Goal: Task Accomplishment & Management: Manage account settings

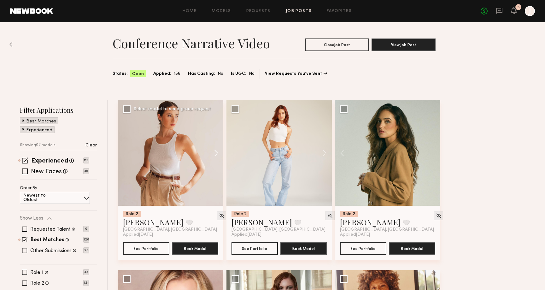
click at [210, 146] on button at bounding box center [213, 152] width 20 height 105
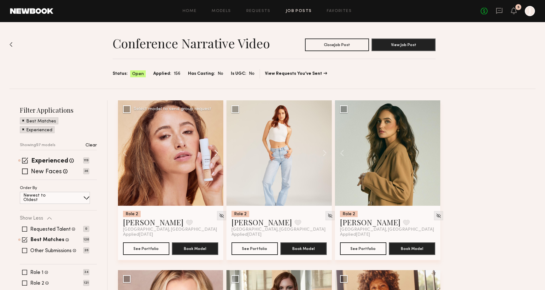
click at [217, 158] on button at bounding box center [213, 152] width 20 height 105
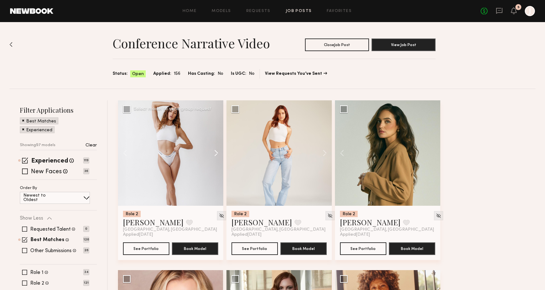
click at [217, 157] on button at bounding box center [213, 152] width 20 height 105
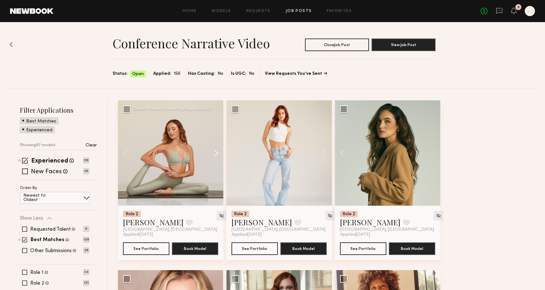
click at [217, 157] on button at bounding box center [213, 152] width 20 height 105
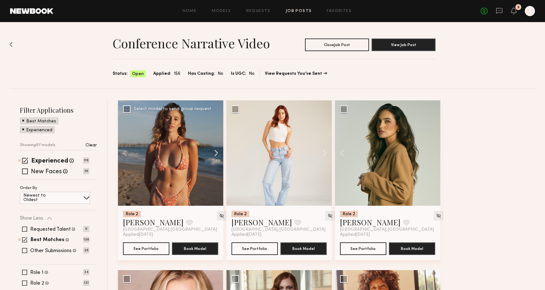
click at [217, 157] on button at bounding box center [213, 152] width 20 height 105
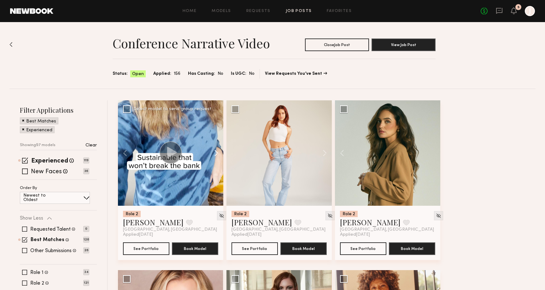
click at [217, 157] on button at bounding box center [213, 152] width 20 height 105
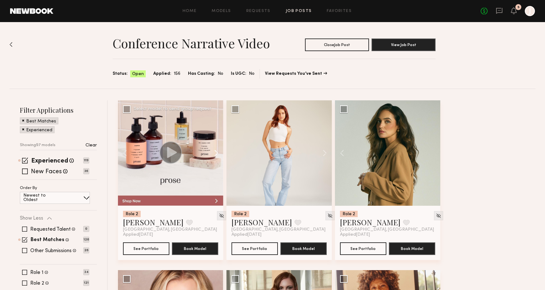
click at [217, 157] on button at bounding box center [213, 152] width 20 height 105
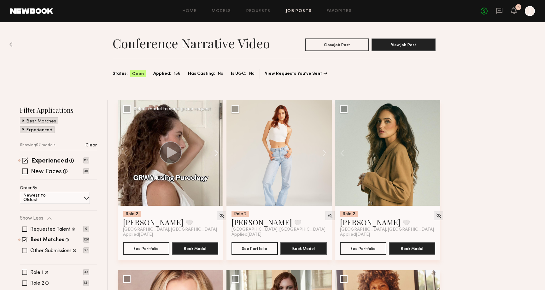
click at [217, 157] on button at bounding box center [213, 152] width 20 height 105
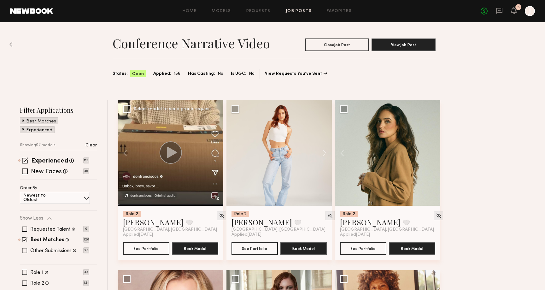
click at [217, 157] on div at bounding box center [170, 152] width 105 height 105
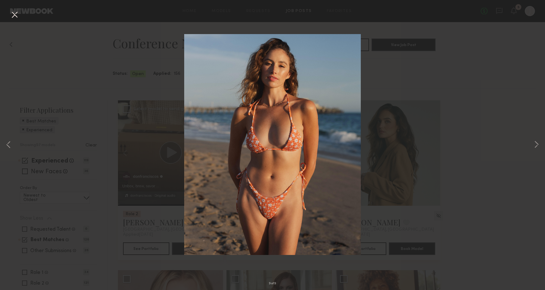
click at [444, 64] on div "9 of 9" at bounding box center [272, 145] width 545 height 290
click at [16, 13] on button at bounding box center [14, 14] width 10 height 11
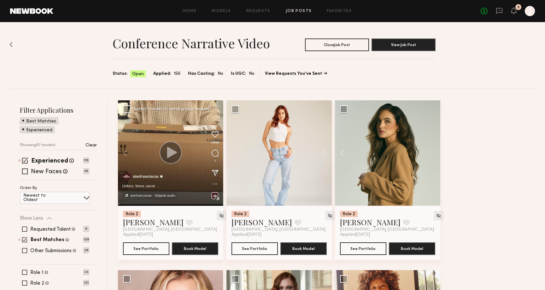
click at [478, 85] on div "Conference Narrative Video Close Job Post View Job Post Status: Open Applied: 1…" at bounding box center [272, 55] width 526 height 67
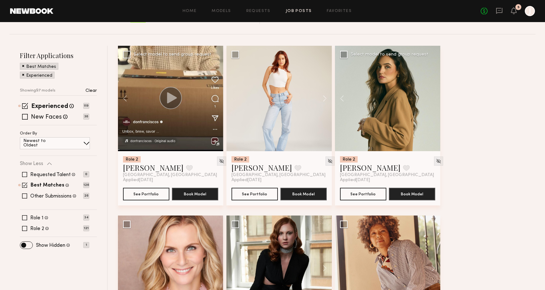
scroll to position [65, 0]
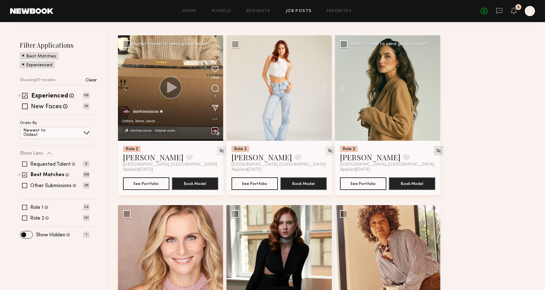
click at [436, 152] on img at bounding box center [438, 150] width 5 height 5
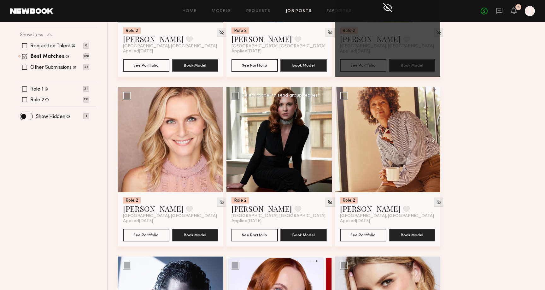
scroll to position [184, 0]
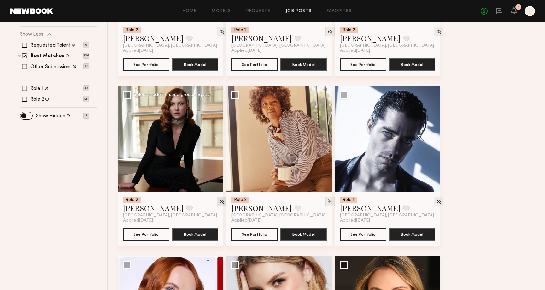
click at [217, 200] on div at bounding box center [221, 201] width 9 height 9
click at [219, 204] on img at bounding box center [221, 201] width 5 height 5
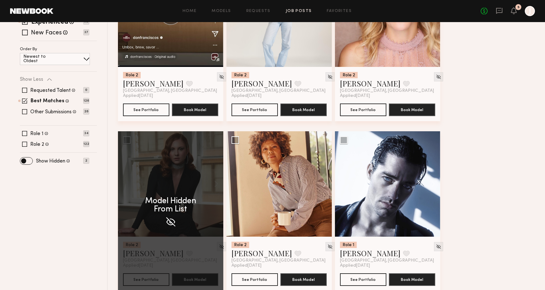
scroll to position [133, 0]
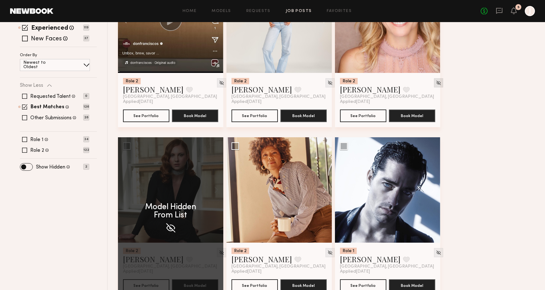
click at [436, 80] on img at bounding box center [438, 82] width 5 height 5
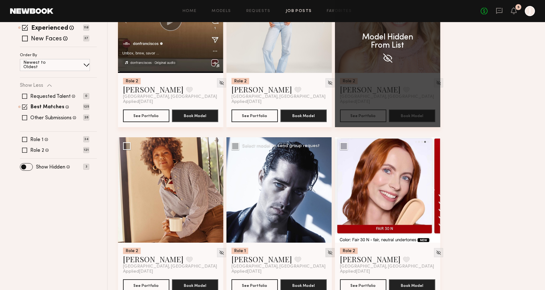
click at [326, 251] on div at bounding box center [330, 252] width 9 height 9
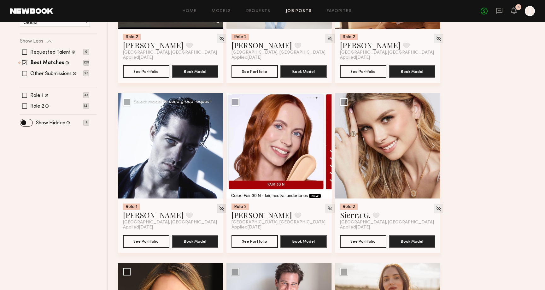
scroll to position [190, 0]
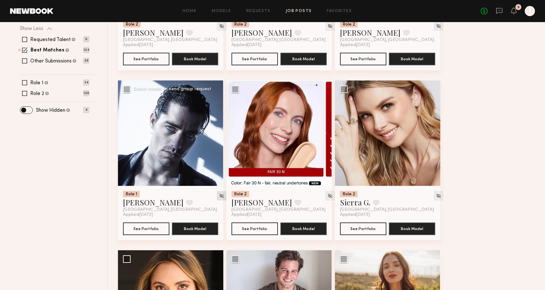
click at [219, 197] on img at bounding box center [221, 195] width 5 height 5
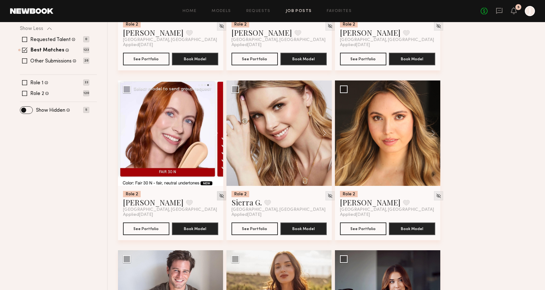
click at [219, 193] on img at bounding box center [221, 195] width 5 height 5
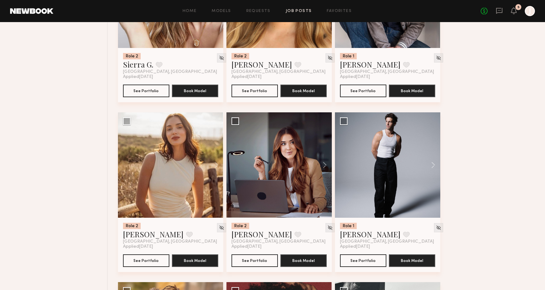
scroll to position [328, 0]
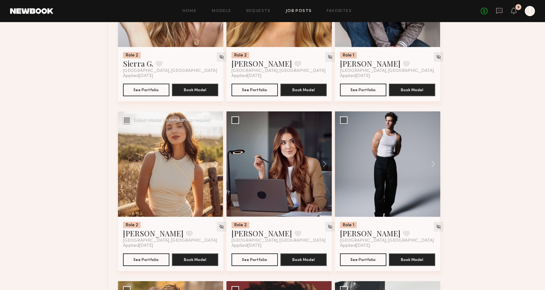
click at [214, 164] on button at bounding box center [213, 163] width 20 height 105
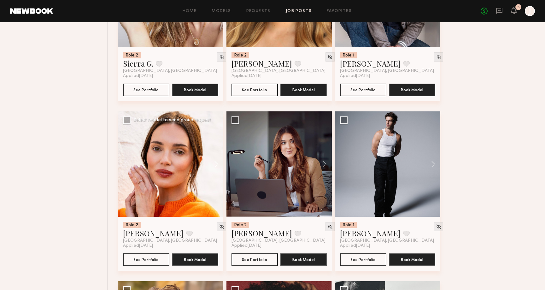
click at [214, 164] on button at bounding box center [213, 163] width 20 height 105
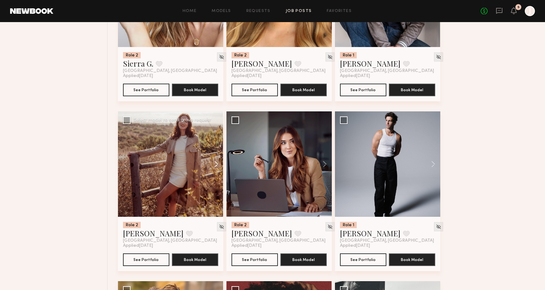
click at [214, 164] on button at bounding box center [213, 163] width 20 height 105
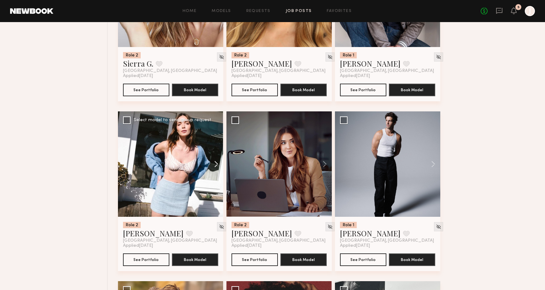
click at [214, 164] on button at bounding box center [213, 163] width 20 height 105
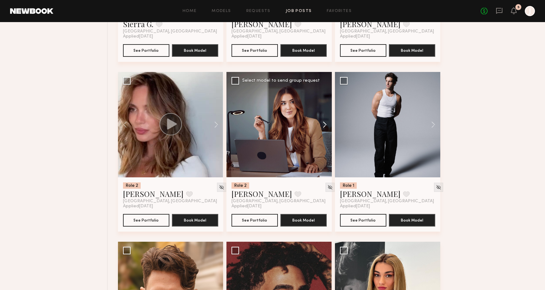
scroll to position [370, 0]
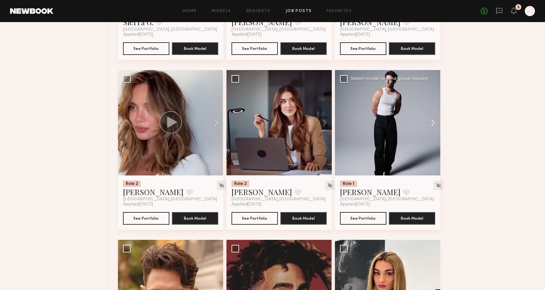
click at [433, 121] on button at bounding box center [430, 122] width 20 height 105
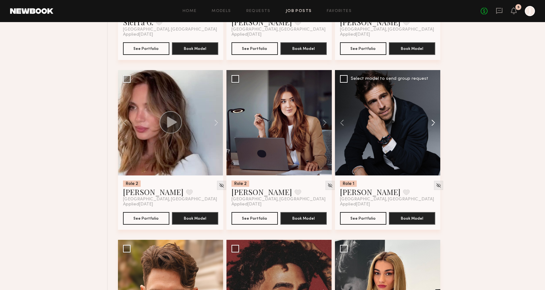
click at [433, 121] on button at bounding box center [430, 122] width 20 height 105
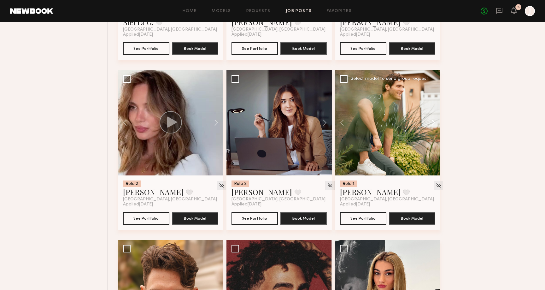
click at [433, 121] on button at bounding box center [430, 122] width 20 height 105
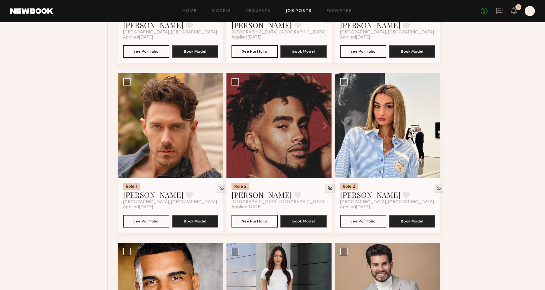
scroll to position [549, 0]
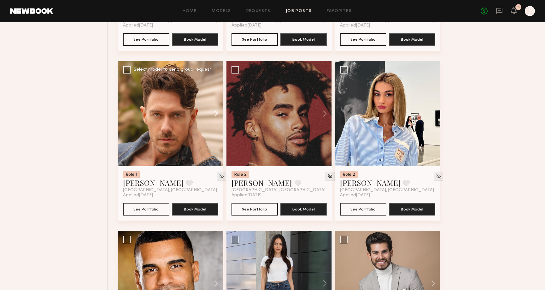
click at [215, 113] on button at bounding box center [213, 113] width 20 height 105
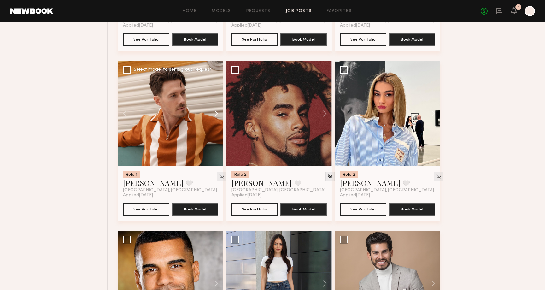
click at [215, 113] on button at bounding box center [213, 113] width 20 height 105
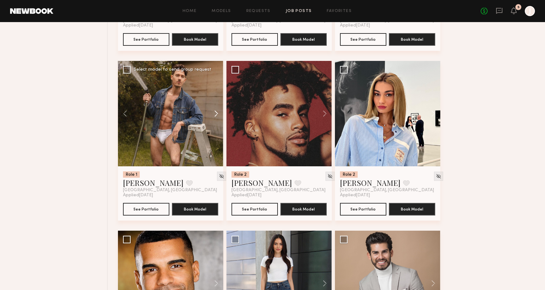
click at [215, 113] on button at bounding box center [213, 113] width 20 height 105
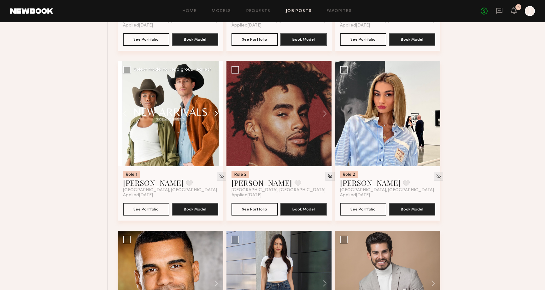
click at [215, 113] on button at bounding box center [213, 113] width 20 height 105
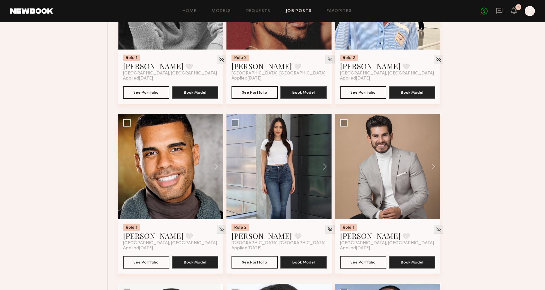
scroll to position [681, 0]
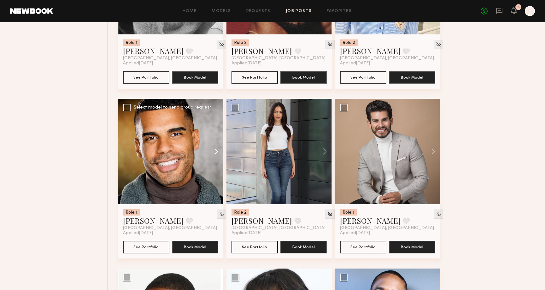
click at [221, 153] on button at bounding box center [213, 151] width 20 height 105
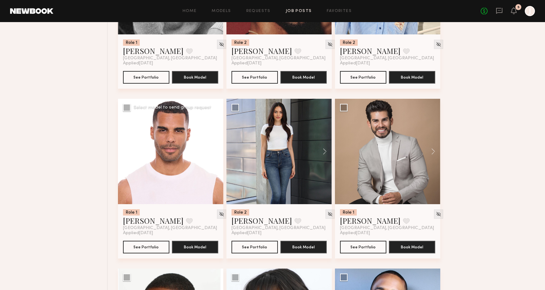
click at [221, 153] on button at bounding box center [213, 151] width 20 height 105
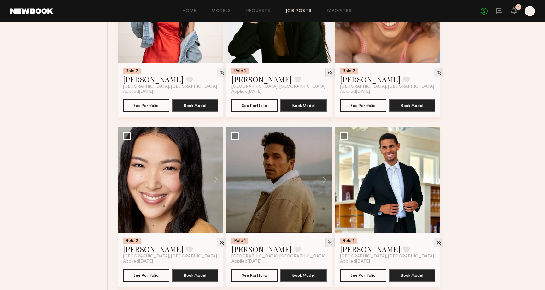
scroll to position [1527, 0]
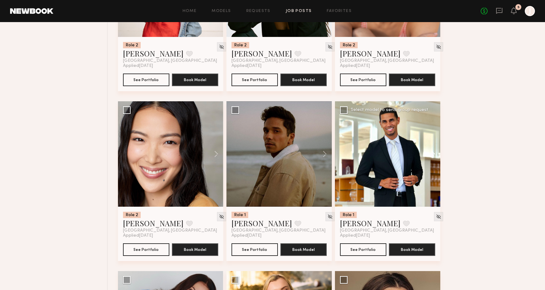
click at [433, 157] on button at bounding box center [430, 153] width 20 height 105
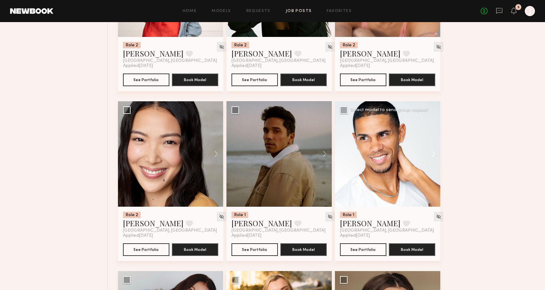
click at [433, 157] on button at bounding box center [430, 153] width 20 height 105
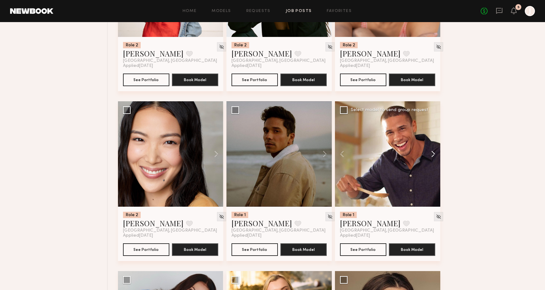
click at [432, 157] on button at bounding box center [430, 153] width 20 height 105
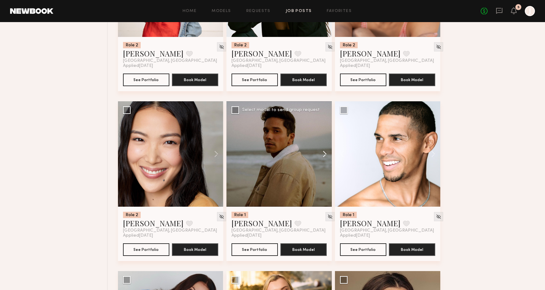
click at [323, 161] on button at bounding box center [322, 153] width 20 height 105
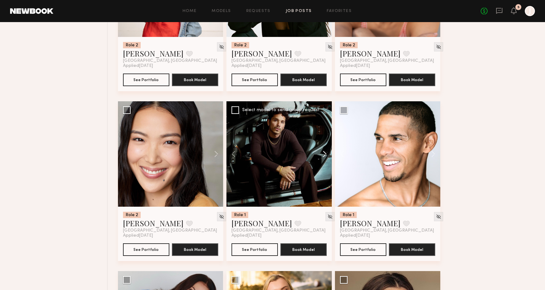
click at [323, 161] on button at bounding box center [322, 153] width 20 height 105
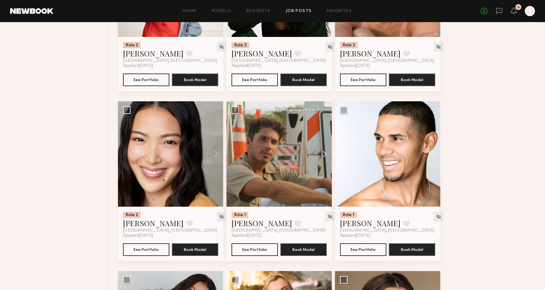
click at [323, 161] on button at bounding box center [322, 153] width 20 height 105
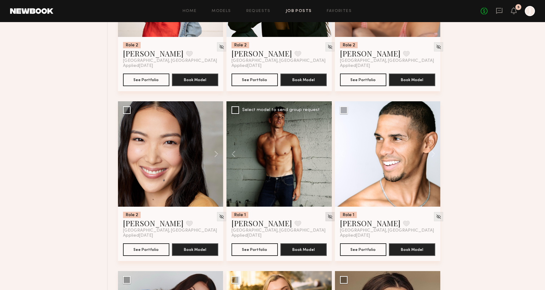
click at [328, 219] on img at bounding box center [330, 216] width 5 height 5
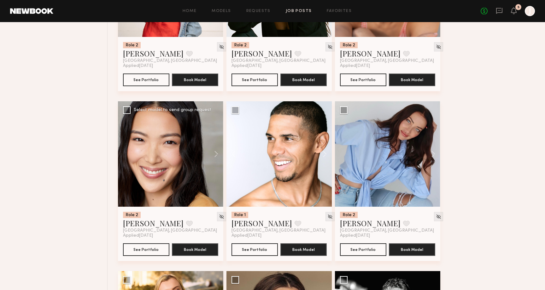
click at [168, 210] on div "Role 2 [PERSON_NAME] Favorite [GEOGRAPHIC_DATA], [GEOGRAPHIC_DATA] Applied [DAT…" at bounding box center [170, 234] width 105 height 54
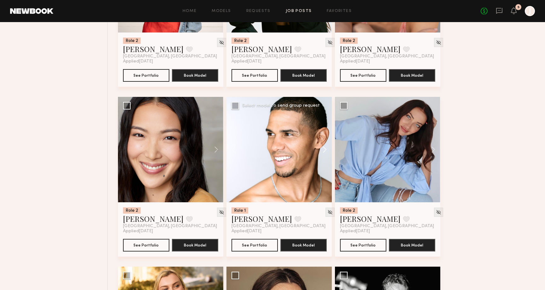
scroll to position [1532, 0]
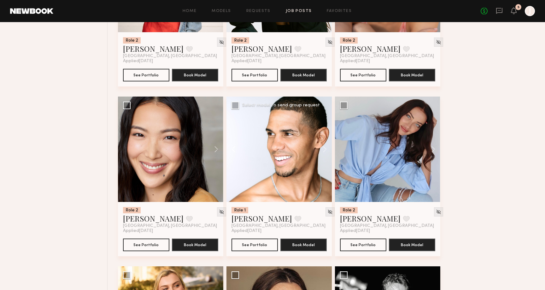
click at [231, 150] on button at bounding box center [237, 149] width 20 height 105
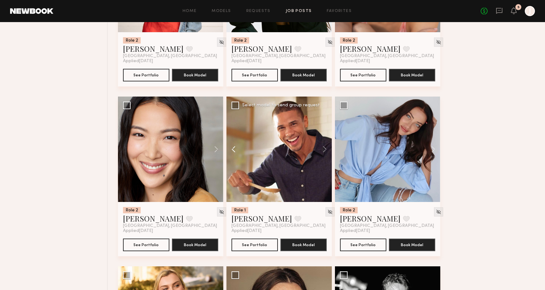
click at [231, 150] on button at bounding box center [237, 149] width 20 height 105
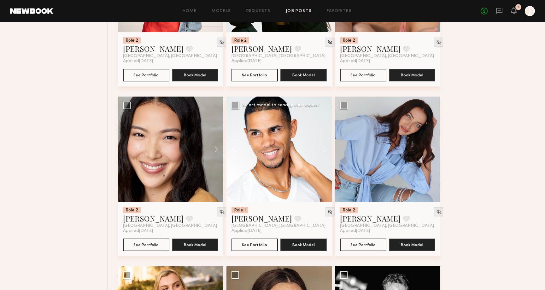
scroll to position [1555, 0]
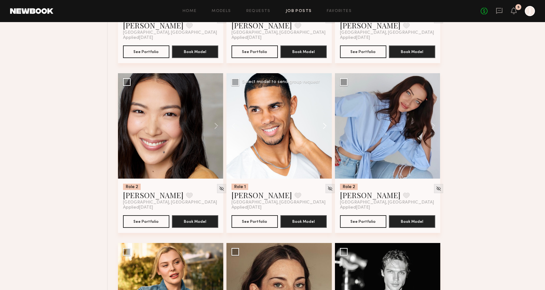
click at [325, 132] on button at bounding box center [322, 125] width 20 height 105
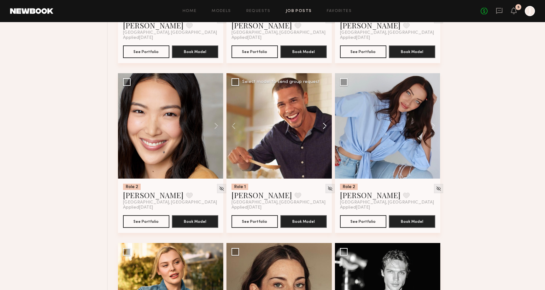
click at [325, 132] on button at bounding box center [322, 125] width 20 height 105
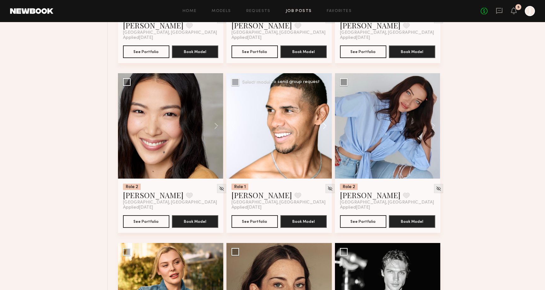
click at [325, 132] on button at bounding box center [322, 125] width 20 height 105
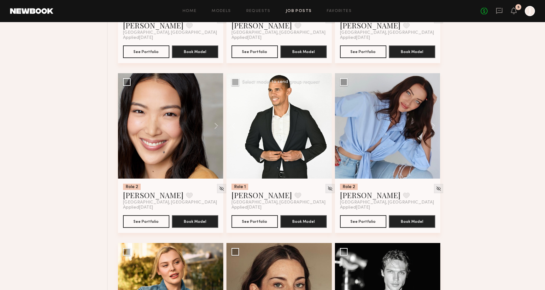
click at [325, 132] on div at bounding box center [279, 125] width 105 height 105
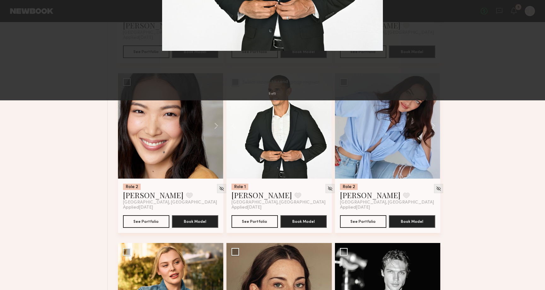
click at [325, 132] on img at bounding box center [272, 144] width 221 height 192
click at [459, 96] on div "5 of 5" at bounding box center [272, 145] width 545 height 290
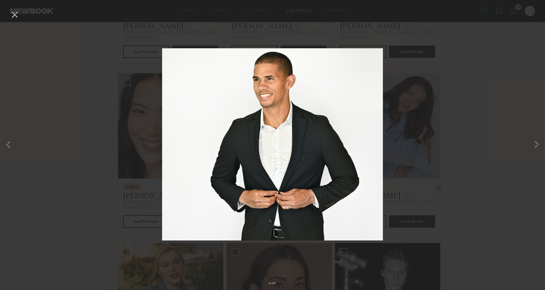
click at [20, 15] on div "5 of 5" at bounding box center [272, 145] width 545 height 290
click at [15, 15] on button at bounding box center [14, 14] width 10 height 11
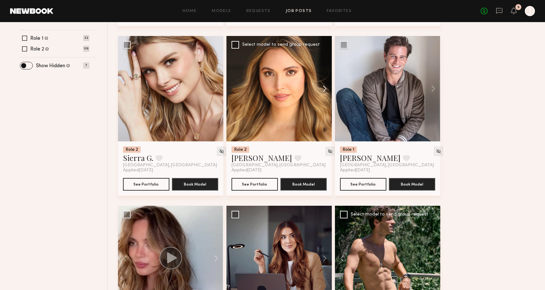
scroll to position [239, 0]
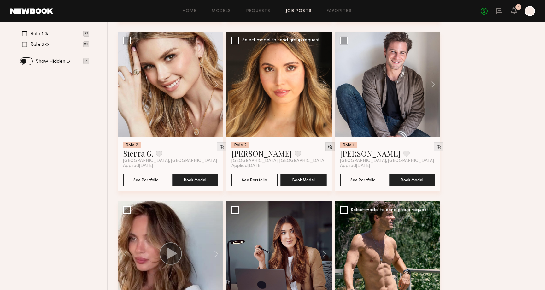
click at [328, 148] on img at bounding box center [330, 146] width 5 height 5
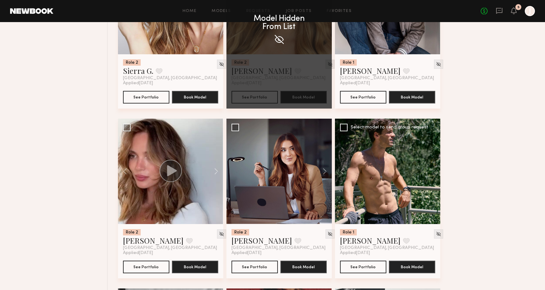
scroll to position [327, 0]
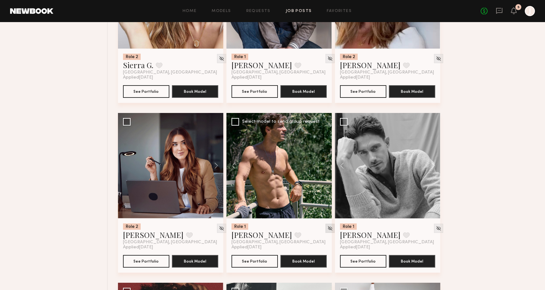
click at [326, 229] on div at bounding box center [330, 228] width 9 height 9
click at [436, 229] on img at bounding box center [438, 228] width 5 height 5
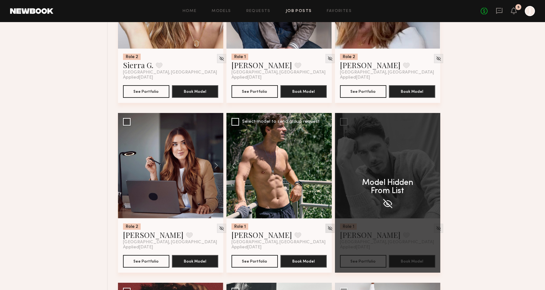
click at [328, 227] on img at bounding box center [330, 228] width 5 height 5
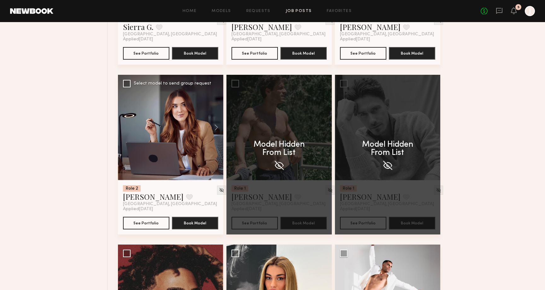
scroll to position [367, 0]
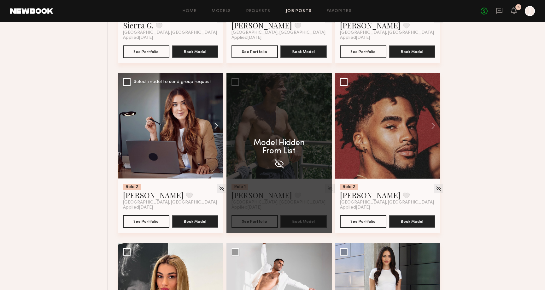
click at [216, 126] on button at bounding box center [213, 125] width 20 height 105
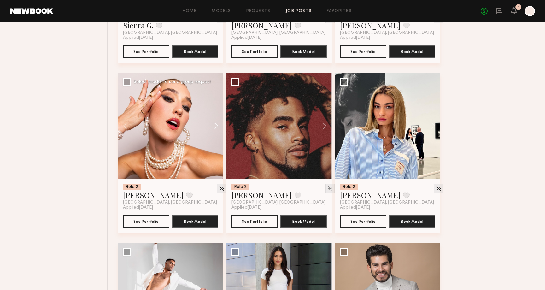
click at [216, 126] on button at bounding box center [213, 125] width 20 height 105
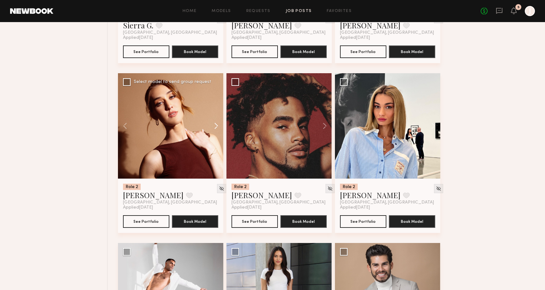
click at [216, 126] on button at bounding box center [213, 125] width 20 height 105
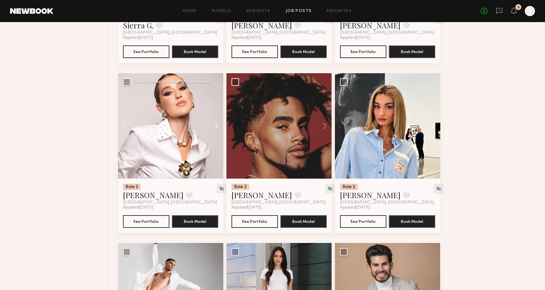
click at [216, 126] on button at bounding box center [213, 125] width 20 height 105
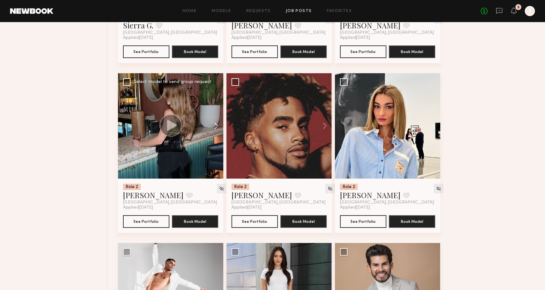
click at [216, 126] on button at bounding box center [213, 125] width 20 height 105
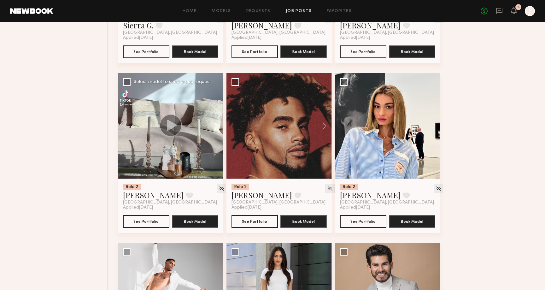
click at [216, 126] on button at bounding box center [213, 125] width 20 height 105
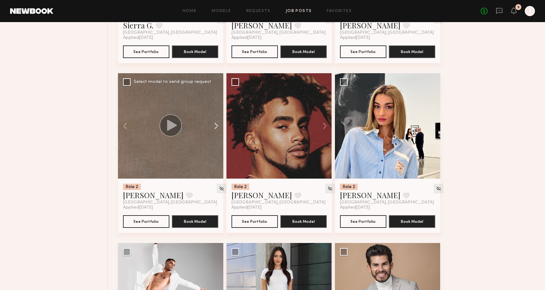
click at [216, 126] on button at bounding box center [213, 125] width 20 height 105
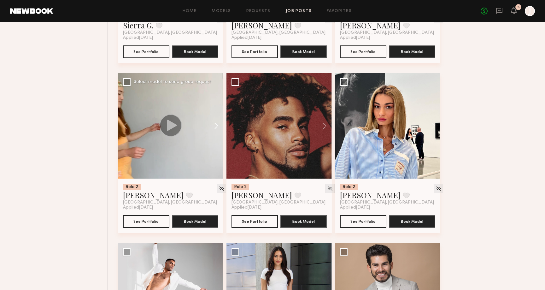
click at [216, 126] on button at bounding box center [213, 125] width 20 height 105
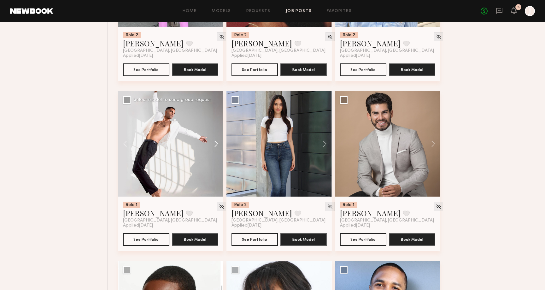
scroll to position [519, 0]
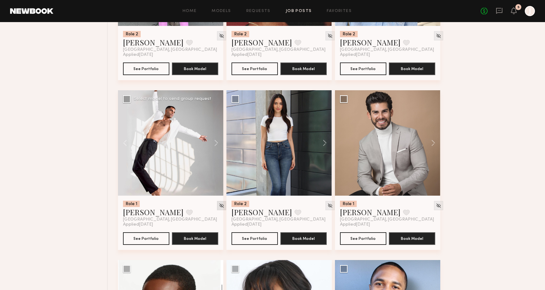
click at [219, 205] on img at bounding box center [221, 205] width 5 height 5
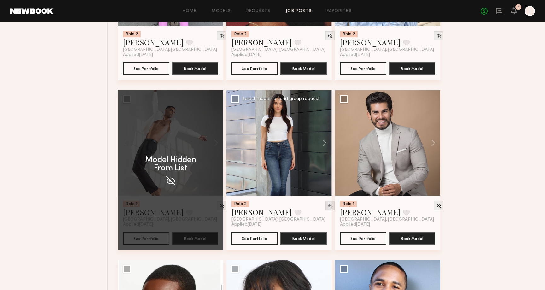
click at [328, 208] on img at bounding box center [330, 205] width 5 height 5
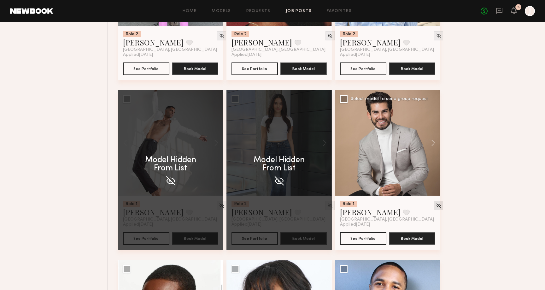
click at [434, 205] on div at bounding box center [438, 205] width 9 height 9
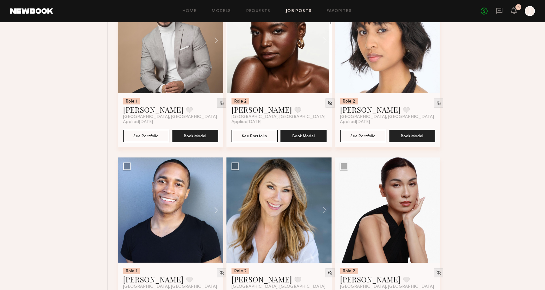
scroll to position [650, 0]
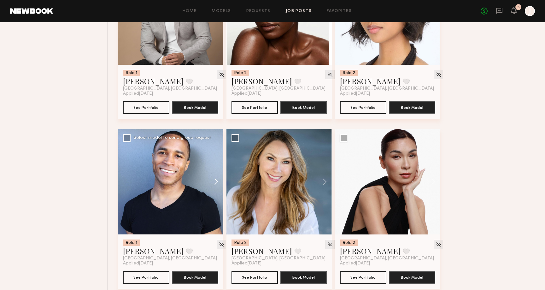
click at [212, 179] on button at bounding box center [213, 181] width 20 height 105
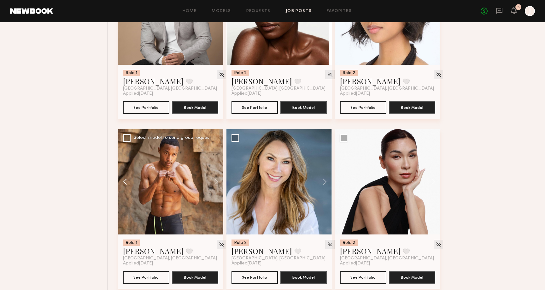
click at [122, 184] on button at bounding box center [128, 181] width 20 height 105
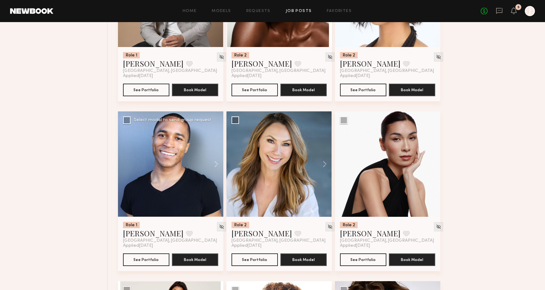
scroll to position [670, 0]
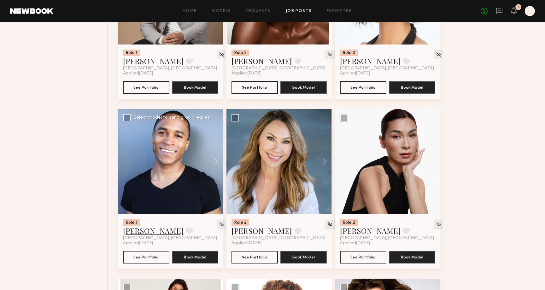
click at [142, 232] on link "[PERSON_NAME]" at bounding box center [153, 231] width 61 height 10
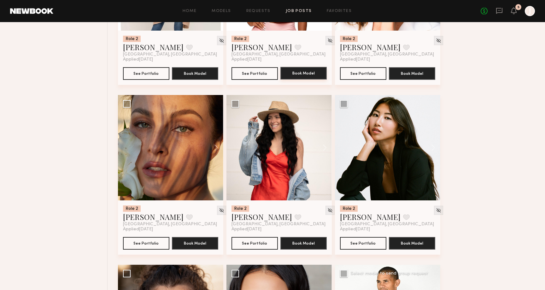
scroll to position [1028, 0]
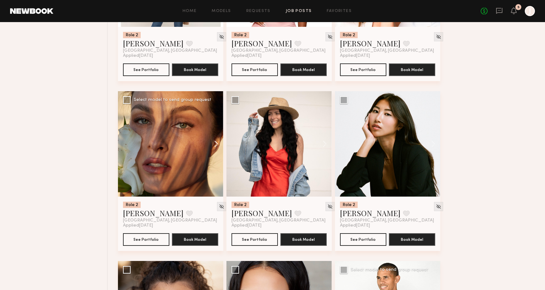
click at [217, 142] on button at bounding box center [213, 143] width 20 height 105
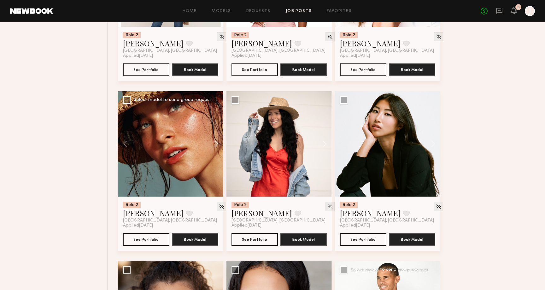
click at [217, 142] on button at bounding box center [213, 143] width 20 height 105
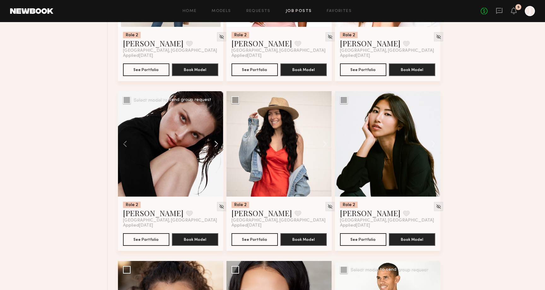
click at [217, 142] on button at bounding box center [213, 143] width 20 height 105
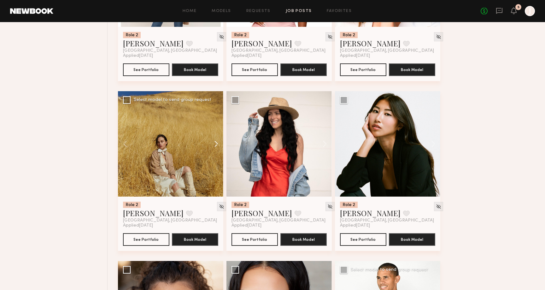
click at [217, 142] on button at bounding box center [213, 143] width 20 height 105
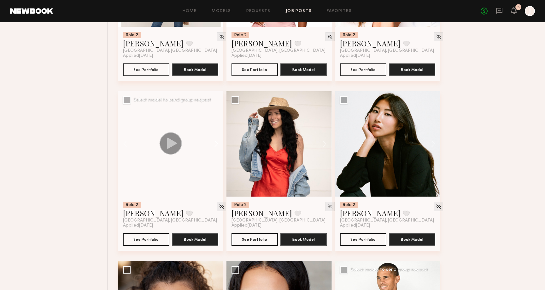
click at [217, 142] on button at bounding box center [213, 143] width 20 height 105
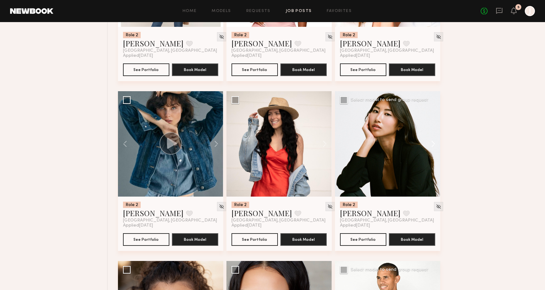
click at [434, 145] on button at bounding box center [430, 143] width 20 height 105
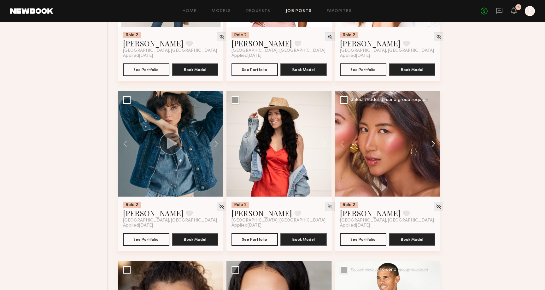
click at [434, 145] on button at bounding box center [430, 143] width 20 height 105
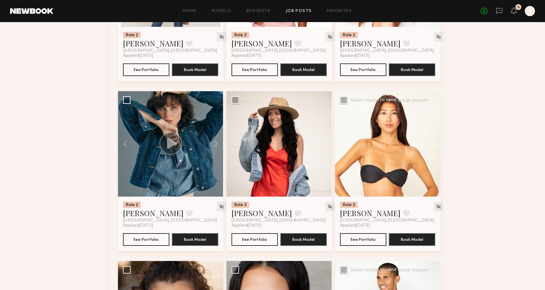
click at [434, 145] on button at bounding box center [430, 143] width 20 height 105
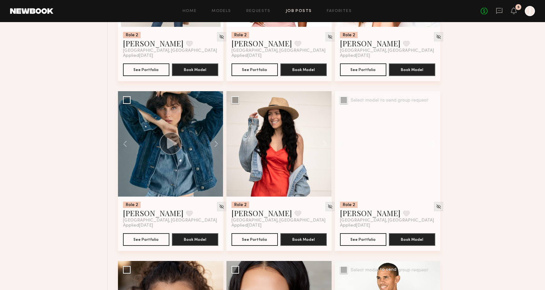
click at [434, 145] on button at bounding box center [430, 143] width 20 height 105
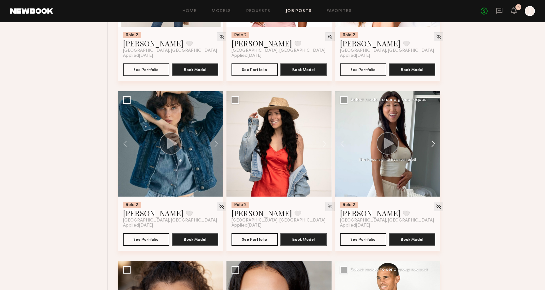
click at [434, 145] on button at bounding box center [430, 143] width 20 height 105
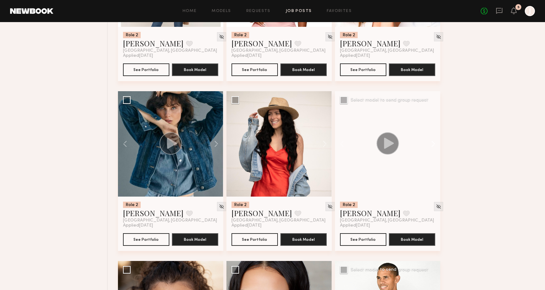
click at [434, 145] on button at bounding box center [430, 143] width 20 height 105
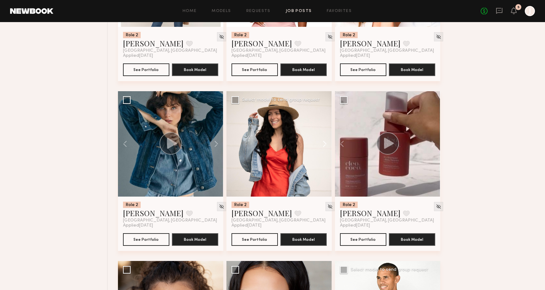
click at [325, 146] on button at bounding box center [322, 143] width 20 height 105
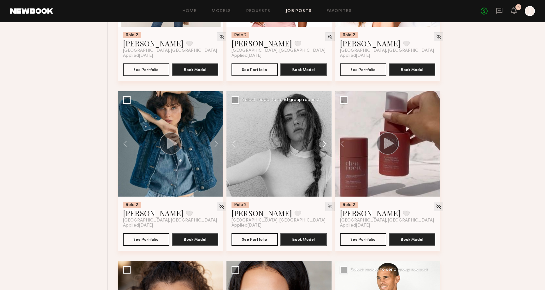
click at [325, 146] on button at bounding box center [322, 143] width 20 height 105
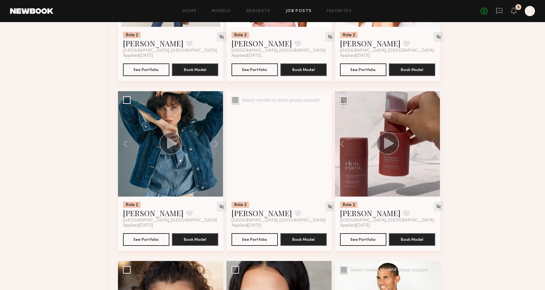
click at [325, 146] on button at bounding box center [322, 143] width 20 height 105
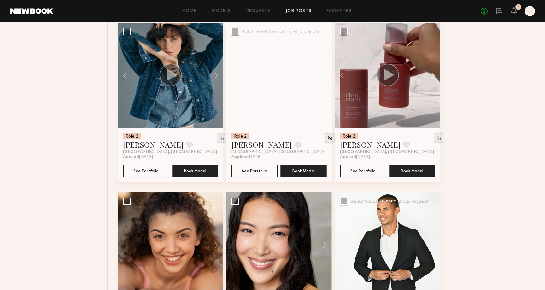
scroll to position [1052, 0]
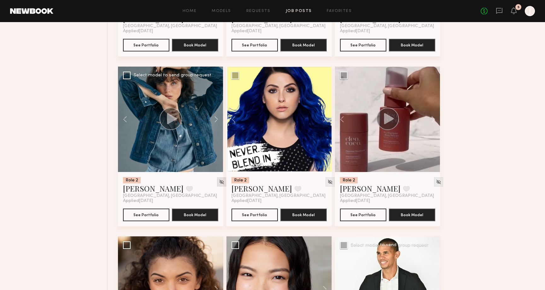
click at [217, 186] on div at bounding box center [221, 181] width 9 height 9
click at [219, 183] on img at bounding box center [221, 181] width 5 height 5
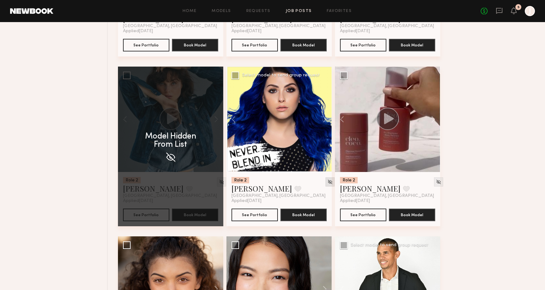
click at [328, 181] on img at bounding box center [330, 181] width 5 height 5
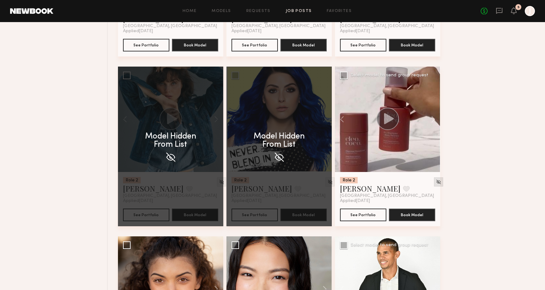
click at [436, 184] on img at bounding box center [438, 181] width 5 height 5
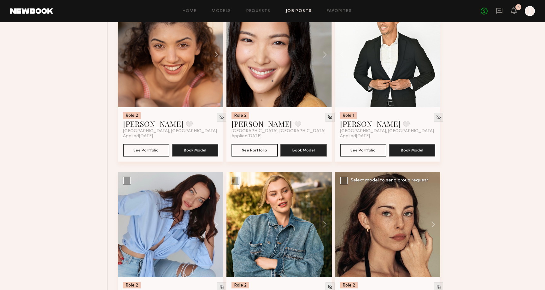
scroll to position [1119, 0]
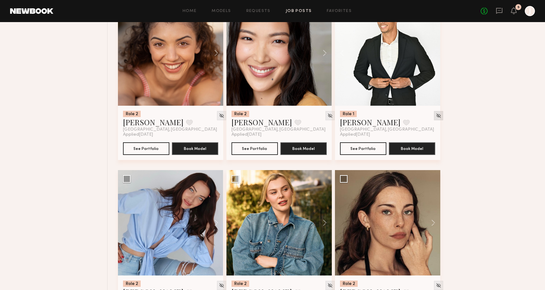
click at [436, 115] on img at bounding box center [438, 115] width 5 height 5
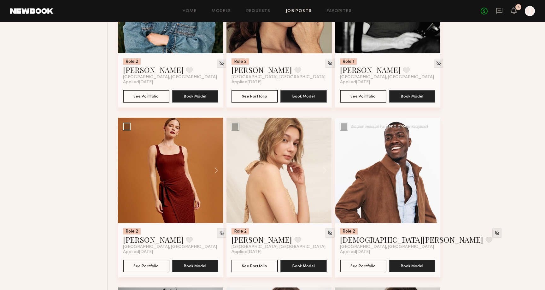
scroll to position [1347, 0]
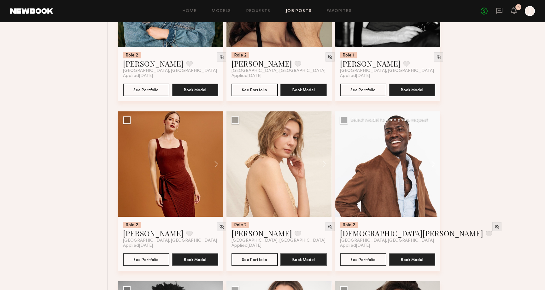
click at [434, 164] on button at bounding box center [430, 163] width 20 height 105
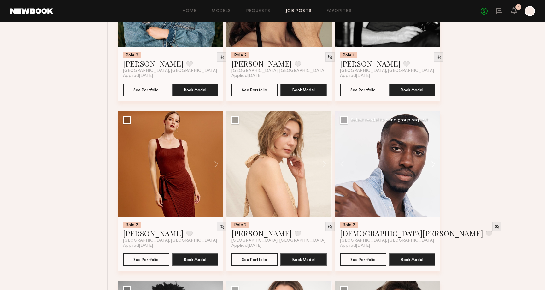
click at [434, 164] on button at bounding box center [430, 163] width 20 height 105
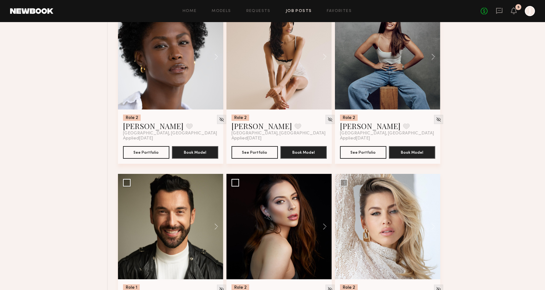
scroll to position [2161, 0]
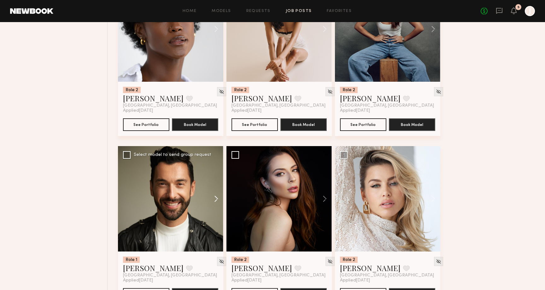
click at [215, 200] on button at bounding box center [213, 198] width 20 height 105
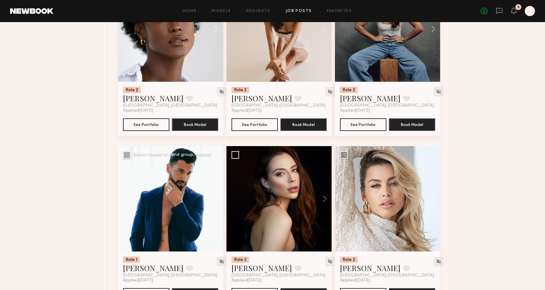
click at [215, 200] on button at bounding box center [213, 198] width 20 height 105
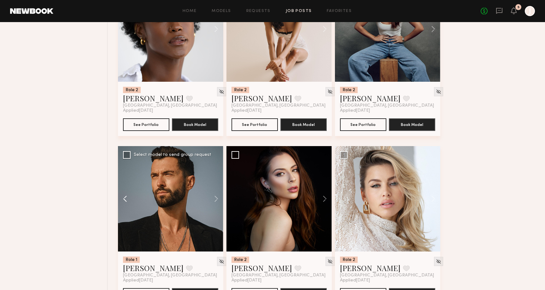
click at [123, 202] on button at bounding box center [128, 198] width 20 height 105
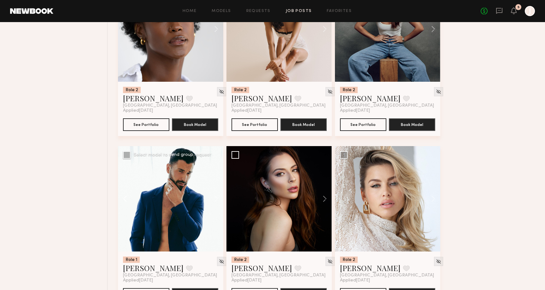
click at [123, 202] on button at bounding box center [128, 198] width 20 height 105
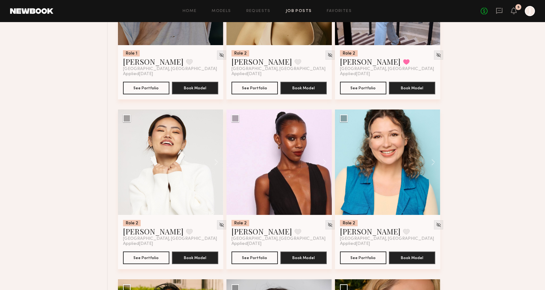
scroll to position [2714, 0]
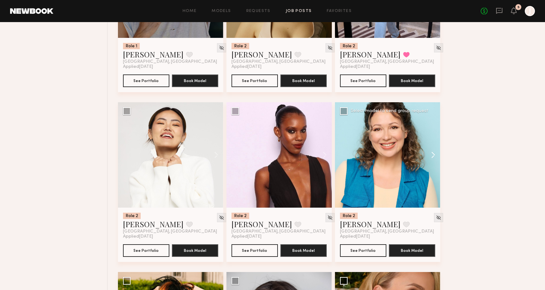
click at [429, 153] on button at bounding box center [430, 154] width 20 height 105
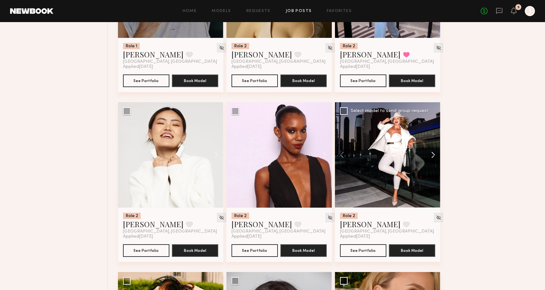
click at [434, 156] on button at bounding box center [430, 154] width 20 height 105
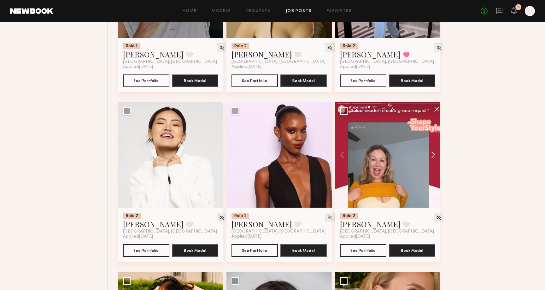
click at [434, 156] on button at bounding box center [430, 154] width 20 height 105
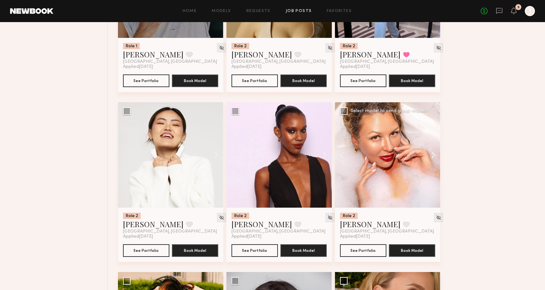
click at [434, 157] on button at bounding box center [430, 154] width 20 height 105
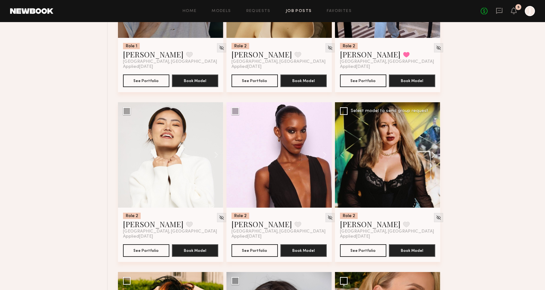
click at [434, 157] on button at bounding box center [430, 154] width 20 height 105
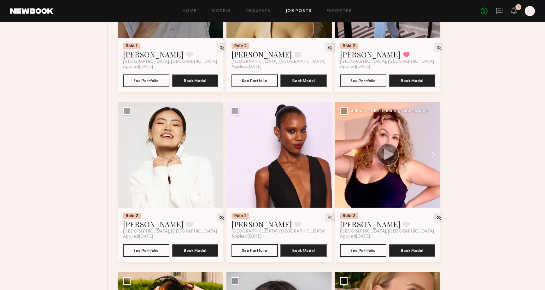
click at [434, 157] on button at bounding box center [430, 154] width 20 height 105
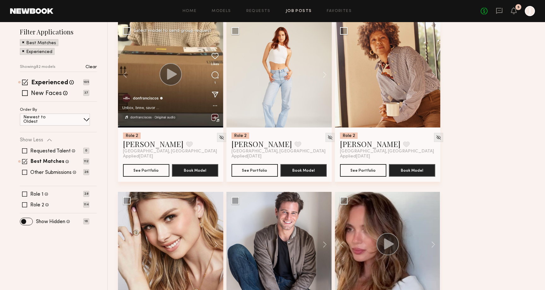
scroll to position [0, 0]
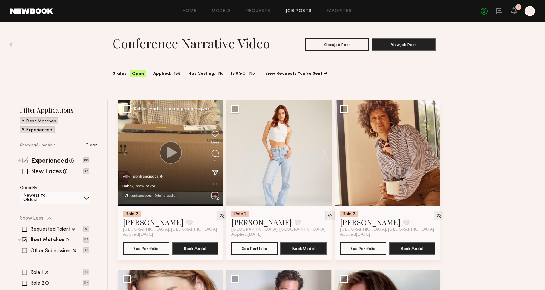
click at [24, 161] on span at bounding box center [25, 160] width 6 height 6
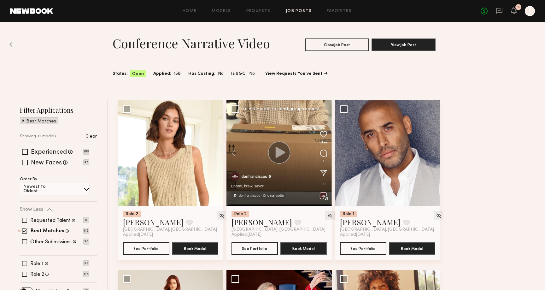
click at [435, 153] on button at bounding box center [430, 152] width 20 height 105
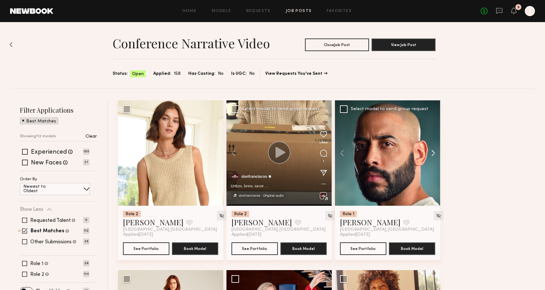
click at [435, 153] on button at bounding box center [430, 152] width 20 height 105
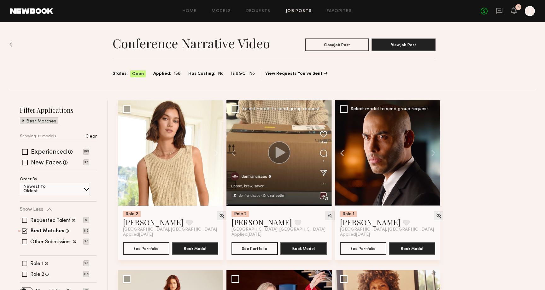
click at [341, 154] on button at bounding box center [345, 152] width 20 height 105
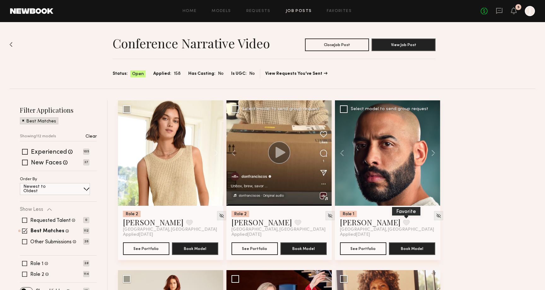
click at [403, 223] on button at bounding box center [406, 223] width 7 height 6
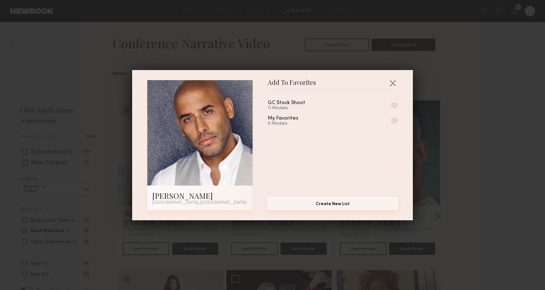
click at [343, 205] on button "Create New List" at bounding box center [333, 203] width 130 height 13
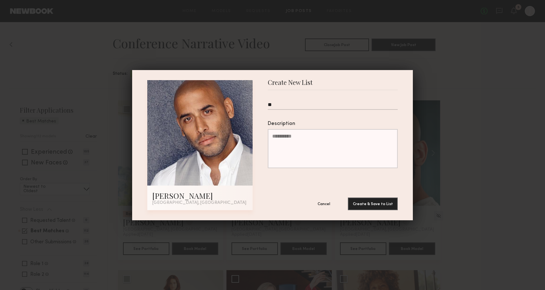
type input "*"
type input "***"
click at [348, 198] on button "Create & Save to List" at bounding box center [373, 204] width 50 height 13
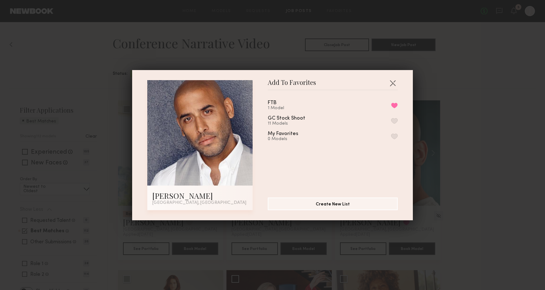
click at [457, 187] on div "Add To Favorites [PERSON_NAME] [GEOGRAPHIC_DATA], [GEOGRAPHIC_DATA] Add To Favo…" at bounding box center [272, 145] width 545 height 290
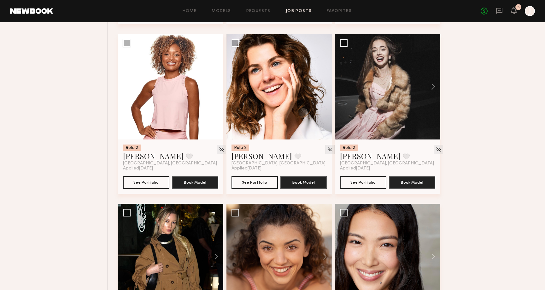
scroll to position [1421, 0]
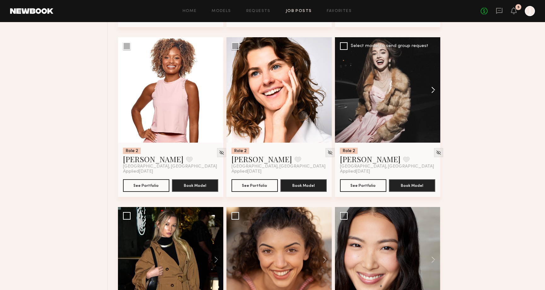
click at [437, 84] on button at bounding box center [430, 89] width 20 height 105
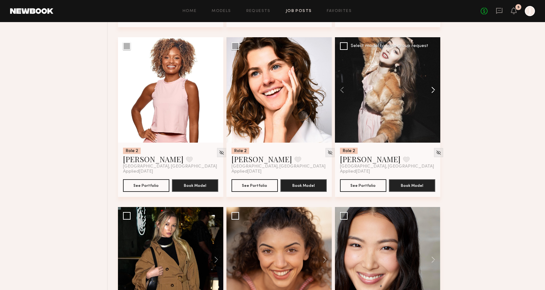
click at [437, 84] on button at bounding box center [430, 89] width 20 height 105
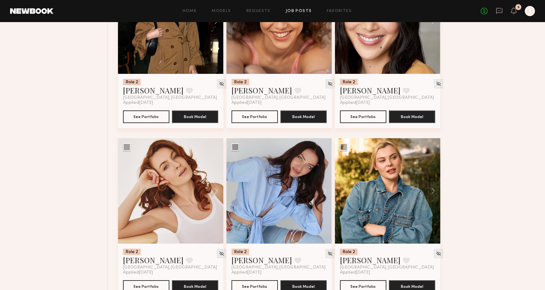
scroll to position [1672, 0]
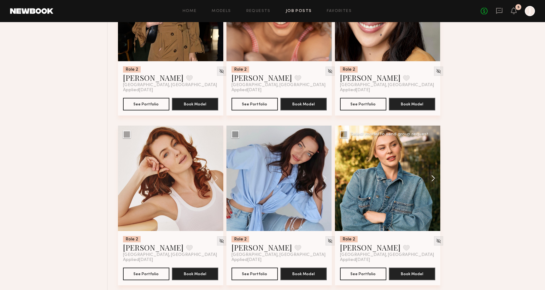
click at [435, 175] on button at bounding box center [430, 178] width 20 height 105
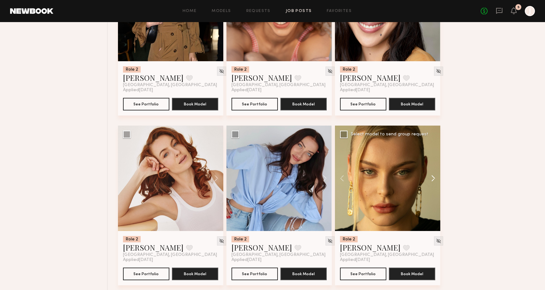
click at [435, 175] on button at bounding box center [430, 178] width 20 height 105
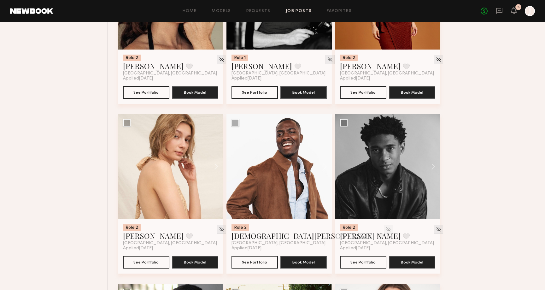
scroll to position [2024, 0]
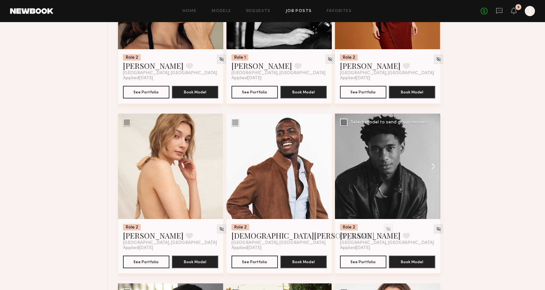
click at [428, 172] on button at bounding box center [430, 166] width 20 height 105
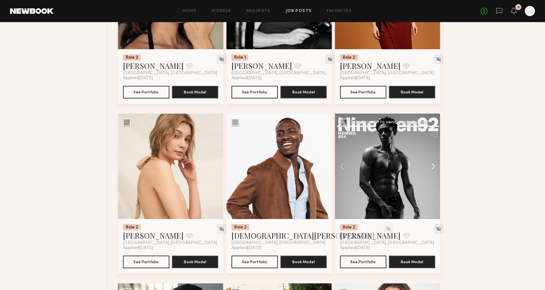
click at [428, 172] on button at bounding box center [430, 166] width 20 height 105
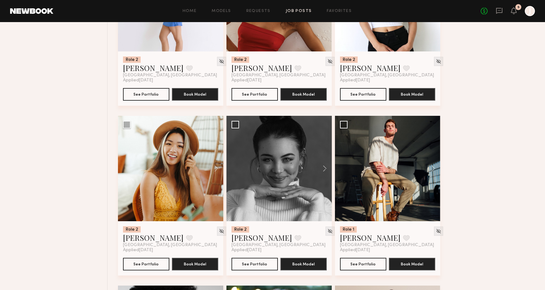
scroll to position [2699, 0]
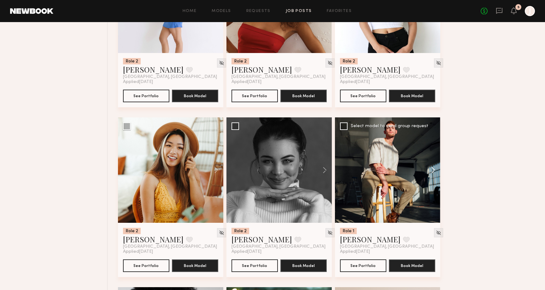
click at [434, 169] on button at bounding box center [430, 169] width 20 height 105
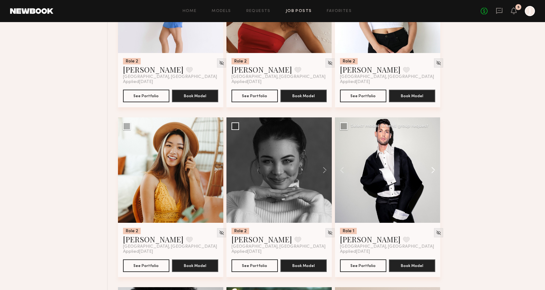
click at [434, 169] on button at bounding box center [430, 169] width 20 height 105
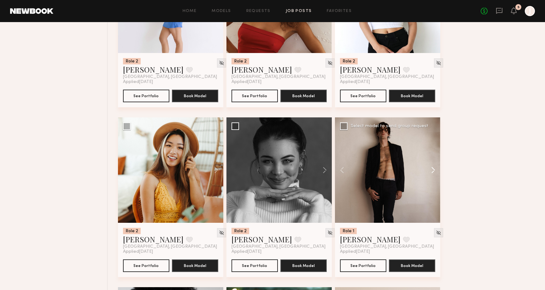
click at [434, 169] on button at bounding box center [430, 169] width 20 height 105
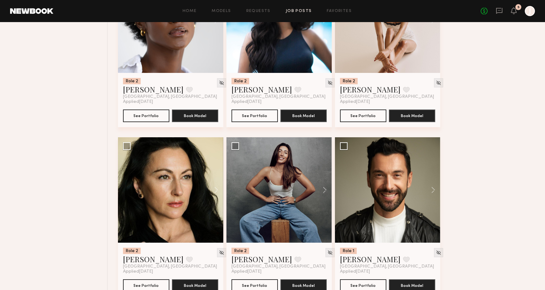
scroll to position [3017, 0]
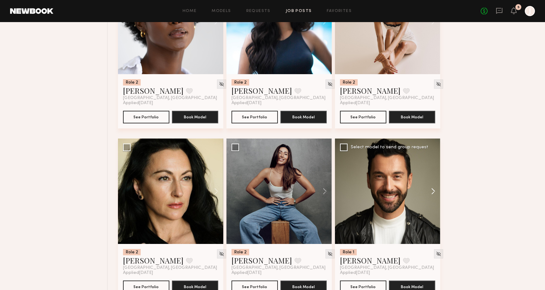
click at [432, 190] on button at bounding box center [430, 191] width 20 height 105
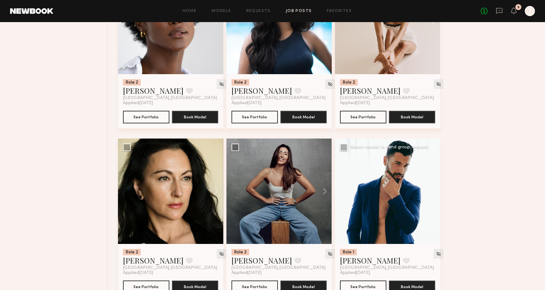
click at [432, 190] on button at bounding box center [430, 191] width 20 height 105
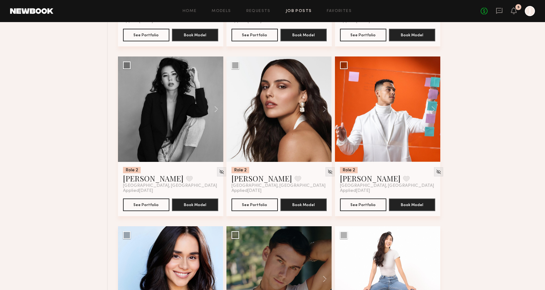
scroll to position [3444, 0]
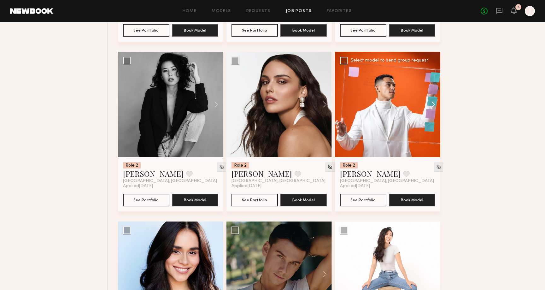
click at [429, 104] on button at bounding box center [430, 104] width 20 height 105
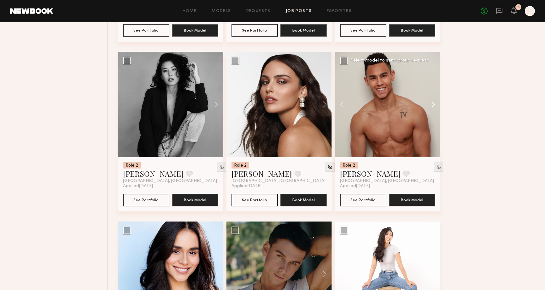
click at [429, 104] on button at bounding box center [430, 104] width 20 height 105
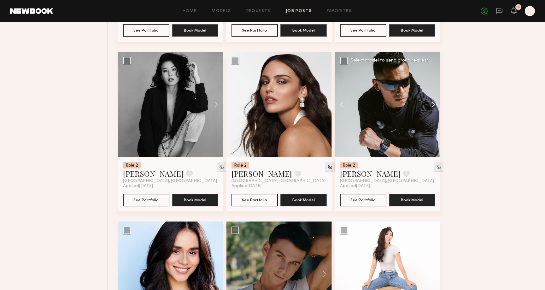
click at [429, 104] on button at bounding box center [430, 104] width 20 height 105
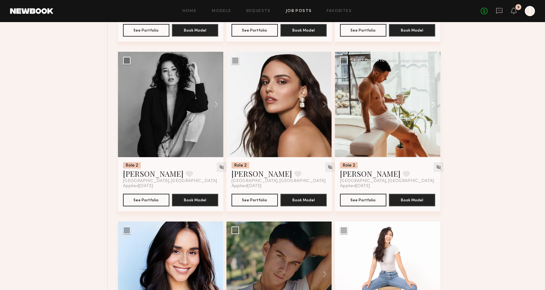
click at [429, 104] on button at bounding box center [430, 104] width 20 height 105
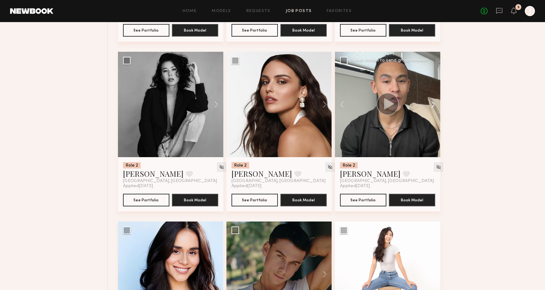
click at [429, 104] on button at bounding box center [430, 104] width 20 height 105
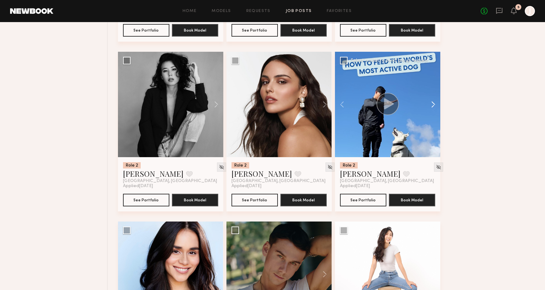
click at [429, 104] on button at bounding box center [430, 104] width 20 height 105
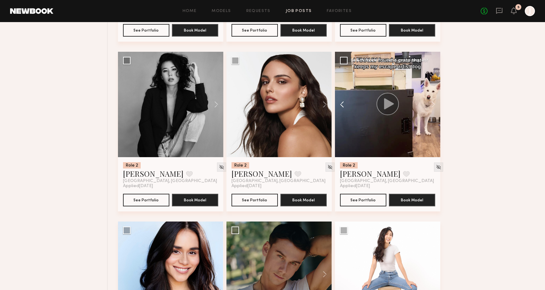
click at [340, 109] on button at bounding box center [345, 104] width 20 height 105
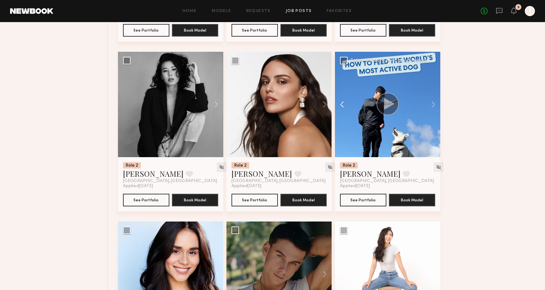
click at [341, 109] on button at bounding box center [345, 104] width 20 height 105
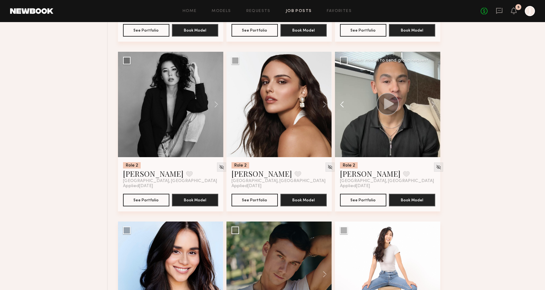
click at [341, 109] on button at bounding box center [345, 104] width 20 height 105
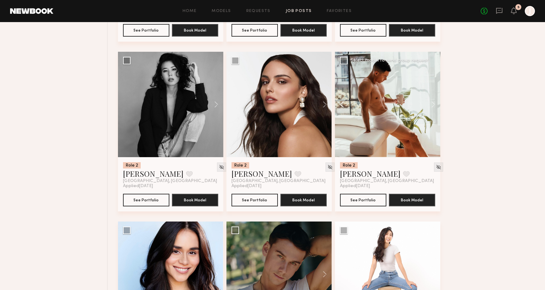
click at [341, 109] on button at bounding box center [345, 104] width 20 height 105
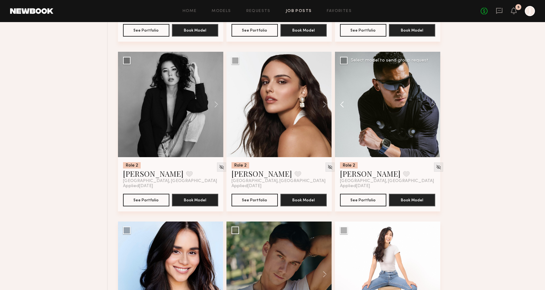
click at [343, 107] on button at bounding box center [345, 104] width 20 height 105
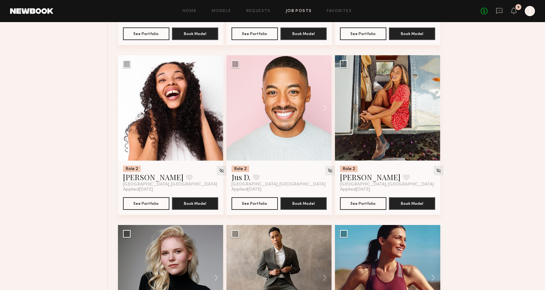
scroll to position [4628, 0]
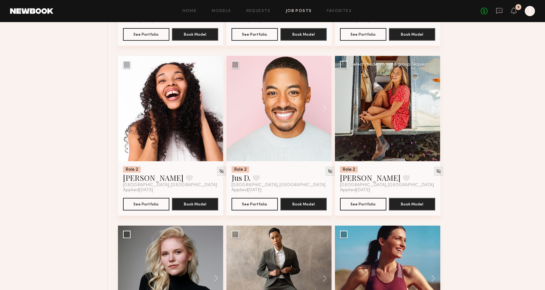
click at [434, 115] on button at bounding box center [430, 108] width 20 height 105
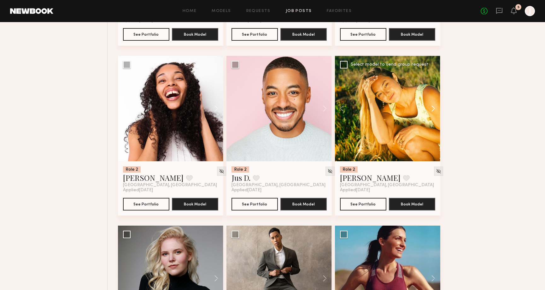
click at [434, 115] on button at bounding box center [430, 108] width 20 height 105
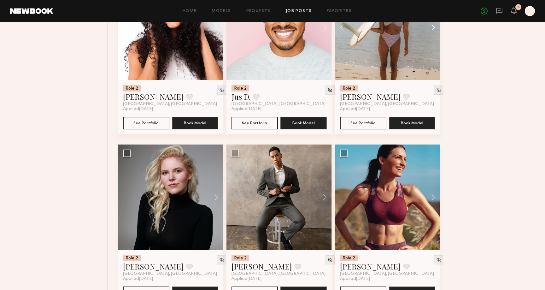
scroll to position [4720, 0]
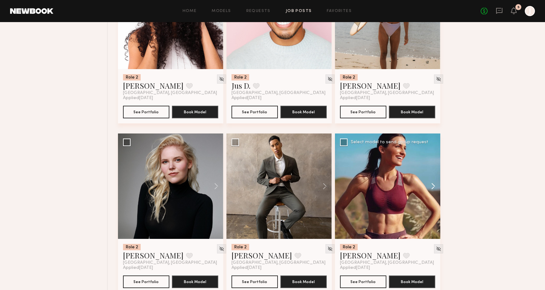
click at [434, 187] on button at bounding box center [430, 185] width 20 height 105
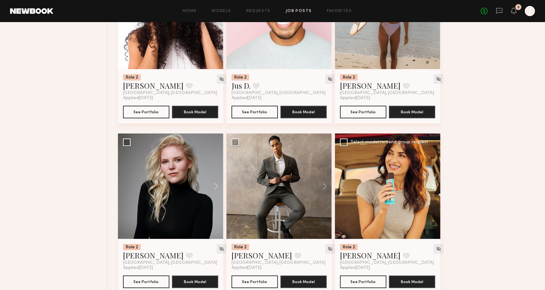
click at [434, 187] on button at bounding box center [430, 185] width 20 height 105
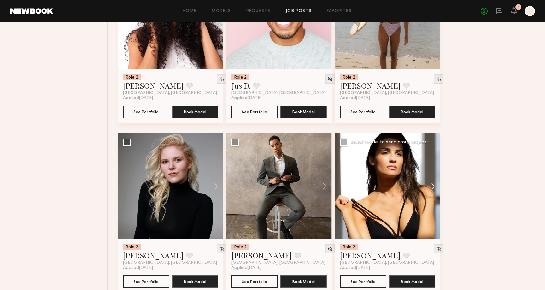
click at [434, 187] on button at bounding box center [430, 185] width 20 height 105
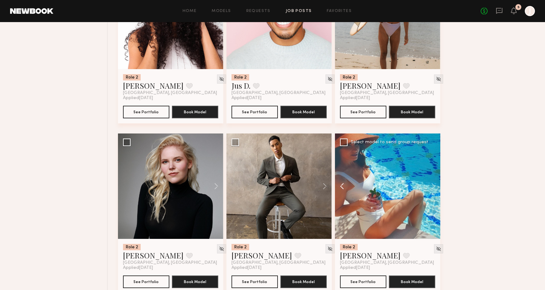
click at [345, 190] on button at bounding box center [345, 185] width 20 height 105
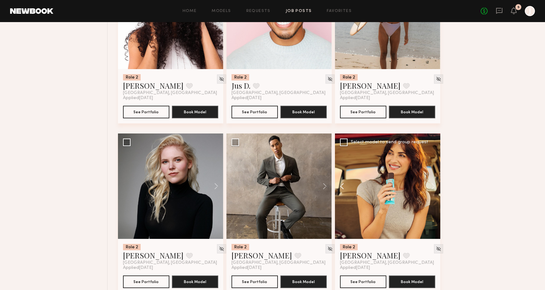
click at [345, 190] on button at bounding box center [345, 185] width 20 height 105
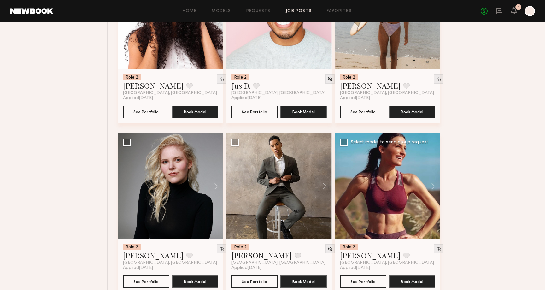
click at [345, 190] on div at bounding box center [387, 185] width 105 height 105
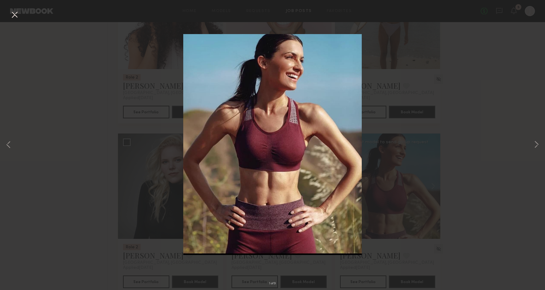
click at [458, 94] on div "1 of 9" at bounding box center [272, 145] width 545 height 290
click at [168, 73] on div "1 of 9" at bounding box center [272, 145] width 545 height 290
click at [15, 15] on button at bounding box center [14, 14] width 10 height 11
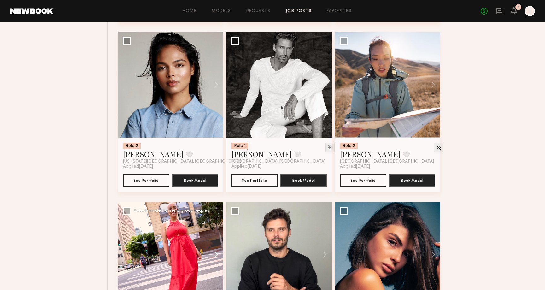
scroll to position [4969, 0]
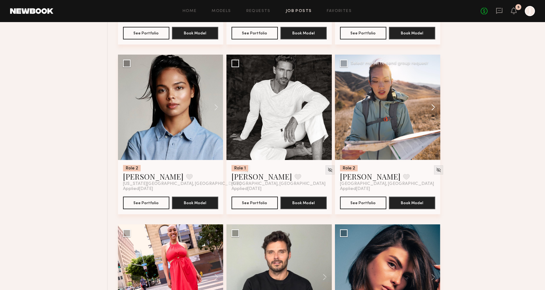
click at [436, 116] on button at bounding box center [430, 107] width 20 height 105
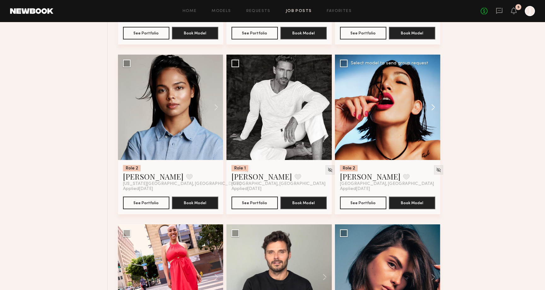
click at [436, 116] on button at bounding box center [430, 107] width 20 height 105
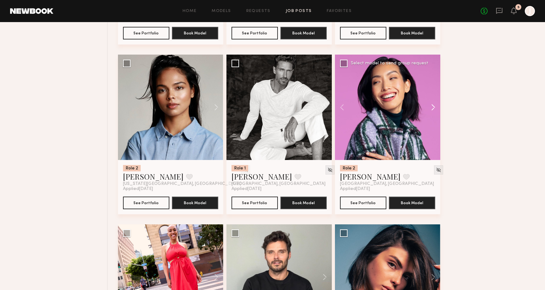
click at [436, 116] on button at bounding box center [430, 107] width 20 height 105
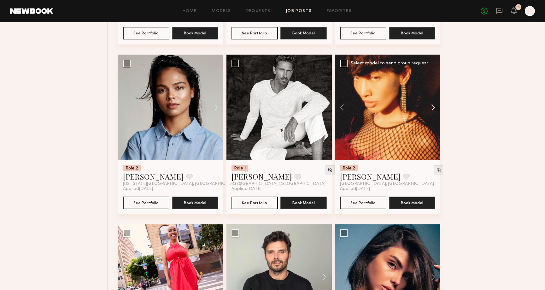
click at [436, 116] on button at bounding box center [430, 107] width 20 height 105
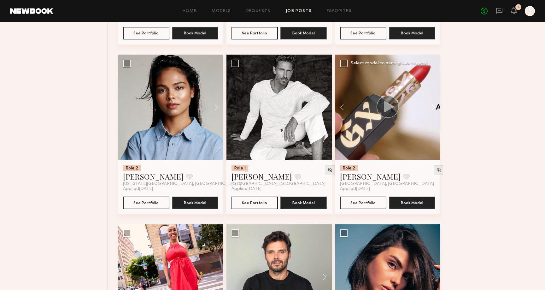
click at [436, 116] on button at bounding box center [430, 107] width 20 height 105
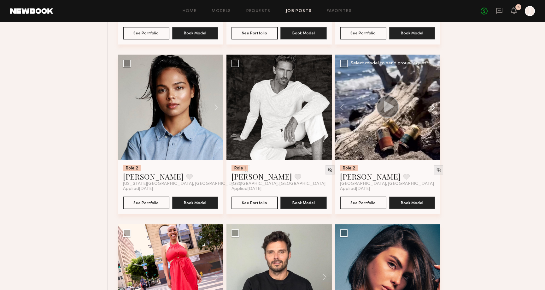
click at [436, 116] on button at bounding box center [430, 107] width 20 height 105
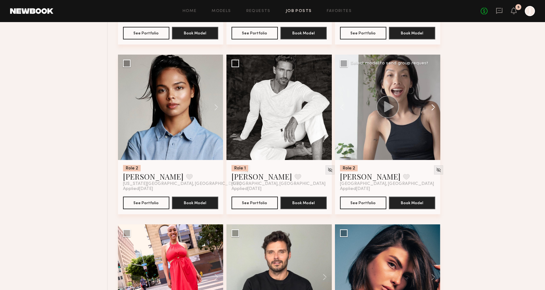
click at [436, 116] on button at bounding box center [430, 107] width 20 height 105
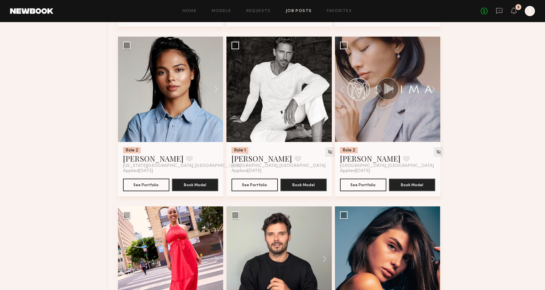
scroll to position [4986, 0]
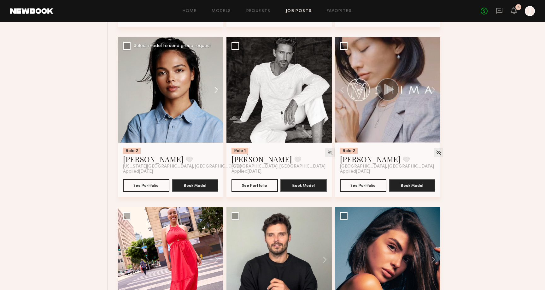
click at [212, 95] on button at bounding box center [213, 89] width 20 height 105
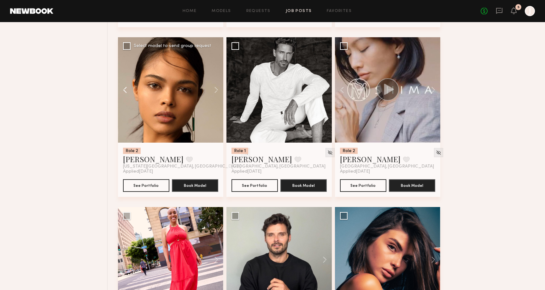
click at [125, 93] on button at bounding box center [128, 89] width 20 height 105
